Goal: Task Accomplishment & Management: Manage account settings

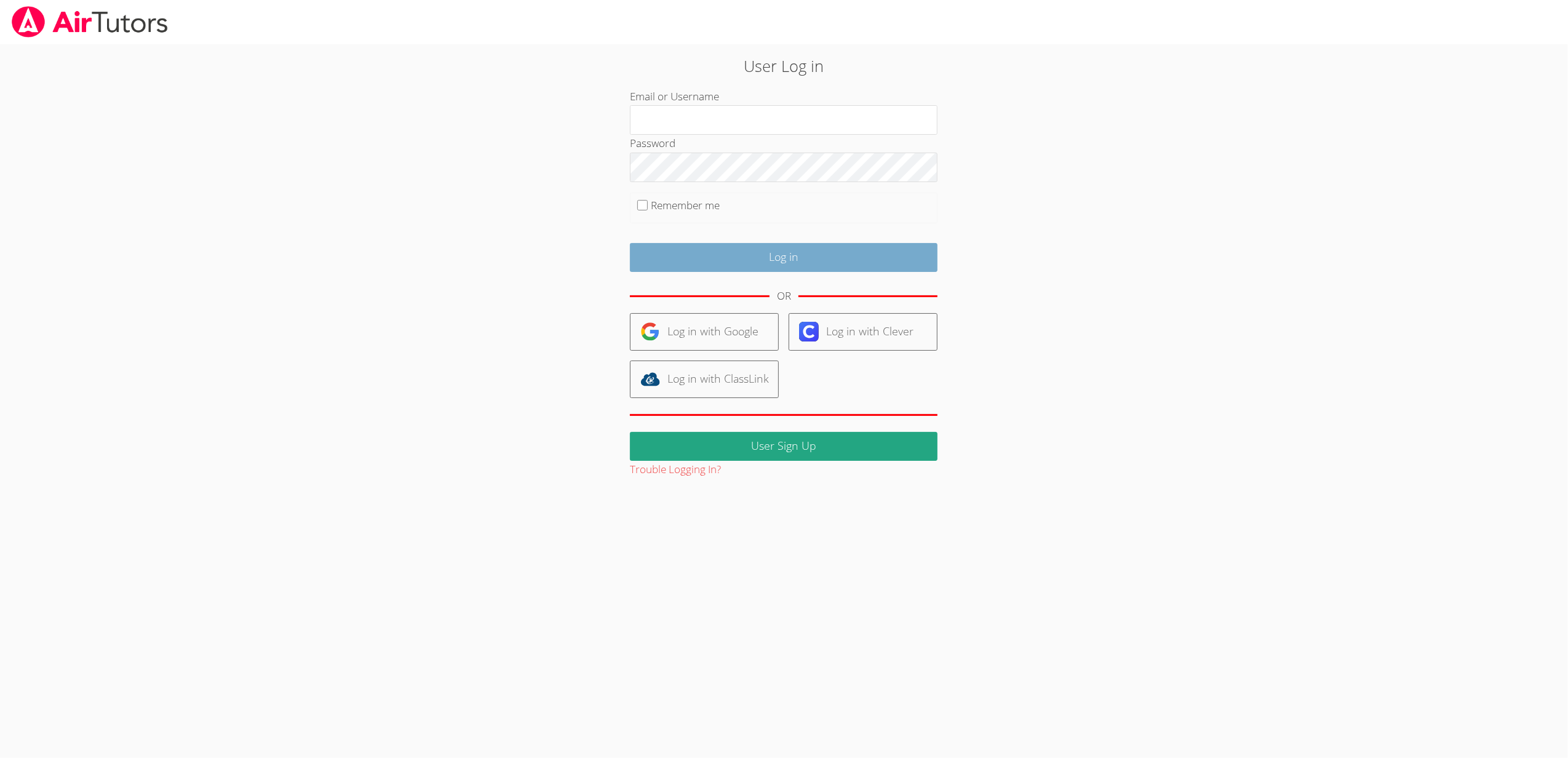
type input "[EMAIL_ADDRESS][DOMAIN_NAME]"
click at [779, 249] on input "Log in" at bounding box center [783, 258] width 308 height 29
